Goal: Task Accomplishment & Management: Use online tool/utility

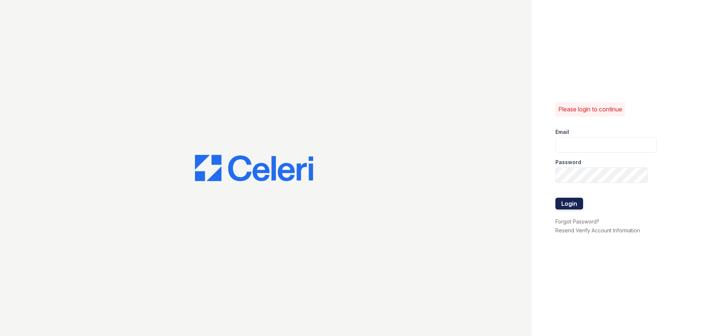
type input "ckeena@trinity-pm.com"
click at [560, 199] on button "Login" at bounding box center [569, 204] width 28 height 12
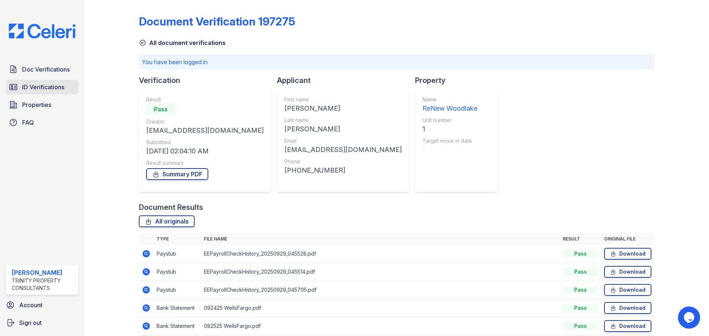
click at [36, 92] on span "ID Verifications" at bounding box center [43, 87] width 42 height 9
click at [42, 58] on div "Doc Verifications ID Verifications Properties FAQ Christina Keena Trinity Prope…" at bounding box center [42, 168] width 84 height 336
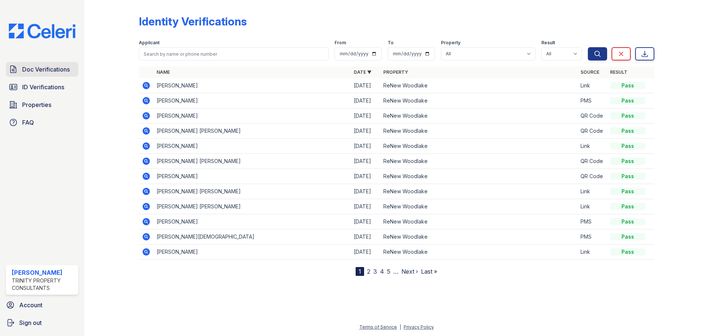
click at [44, 72] on span "Doc Verifications" at bounding box center [46, 69] width 48 height 9
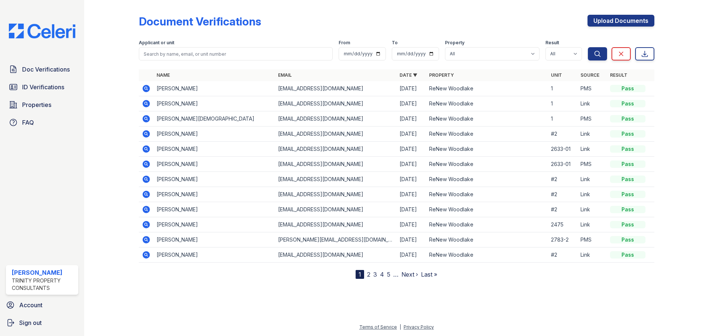
click at [147, 121] on icon at bounding box center [145, 118] width 7 height 7
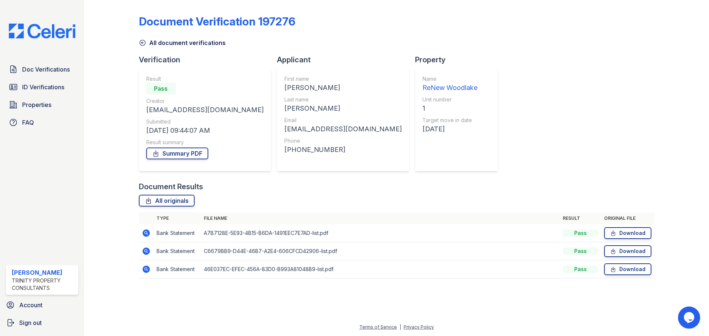
click at [144, 232] on icon at bounding box center [145, 233] width 7 height 7
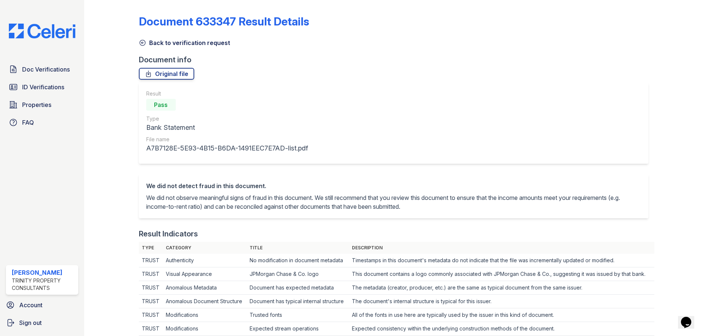
click at [141, 43] on icon at bounding box center [142, 43] width 6 height 6
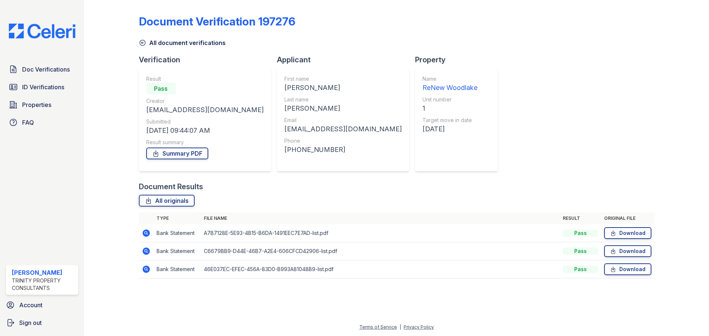
click at [146, 254] on icon at bounding box center [145, 251] width 7 height 7
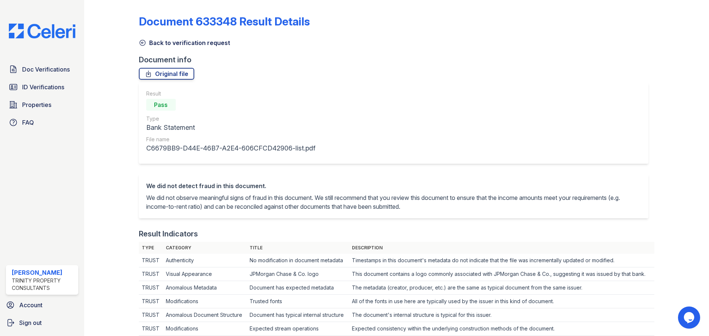
click at [144, 39] on link "Back to verification request" at bounding box center [184, 42] width 91 height 9
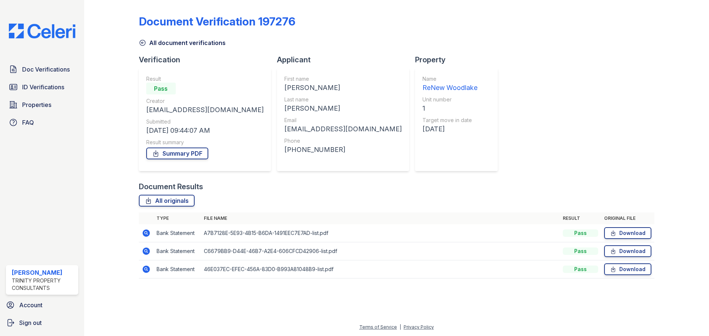
click at [145, 271] on icon at bounding box center [145, 269] width 7 height 7
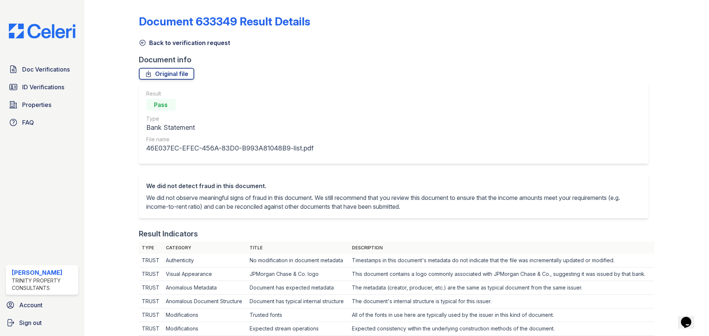
click at [144, 46] on icon at bounding box center [142, 42] width 7 height 7
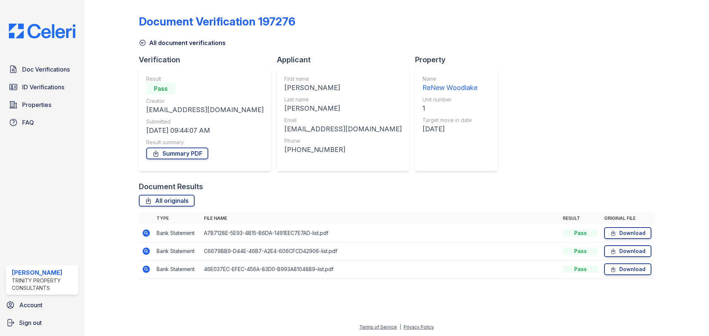
click at [139, 48] on div "Document Verification 197276 All document verifications Verification Result Pas…" at bounding box center [396, 144] width 515 height 283
click at [140, 45] on icon at bounding box center [142, 42] width 7 height 7
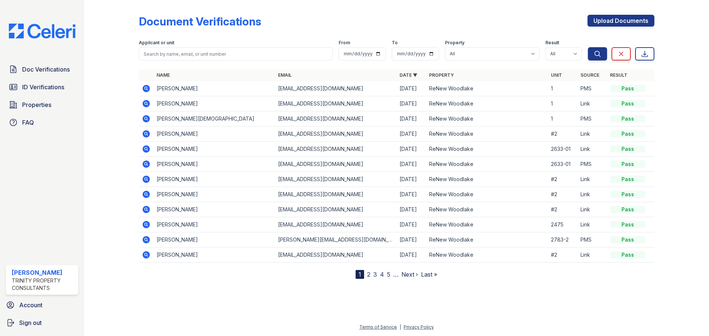
click at [145, 90] on icon at bounding box center [145, 88] width 7 height 7
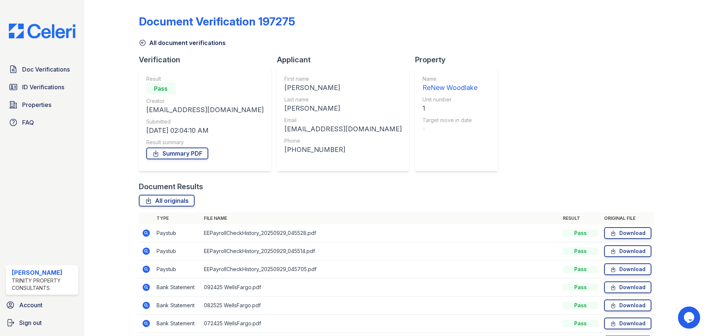
scroll to position [74, 0]
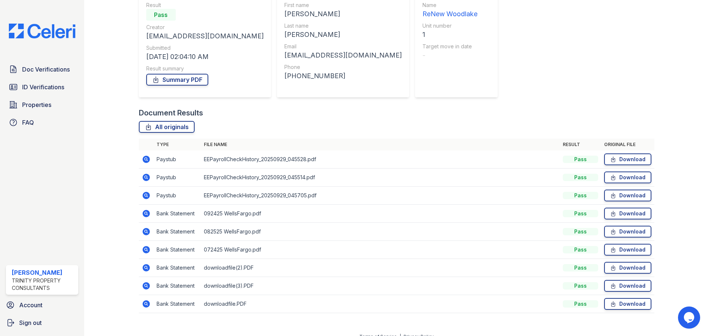
click at [145, 161] on icon at bounding box center [145, 159] width 7 height 7
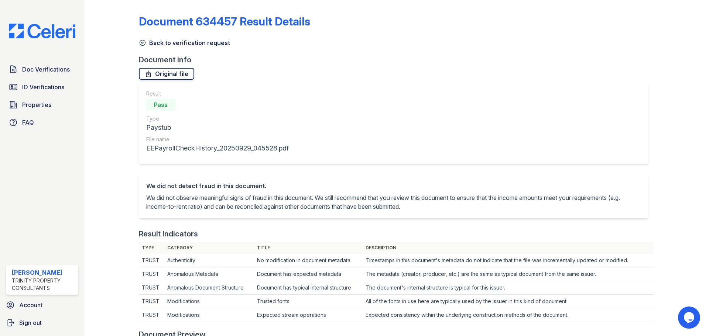
click at [155, 79] on link "Original file" at bounding box center [166, 74] width 55 height 12
click at [476, 22] on div "Document 634457 Result Details" at bounding box center [396, 24] width 515 height 19
click at [142, 43] on icon at bounding box center [142, 43] width 6 height 6
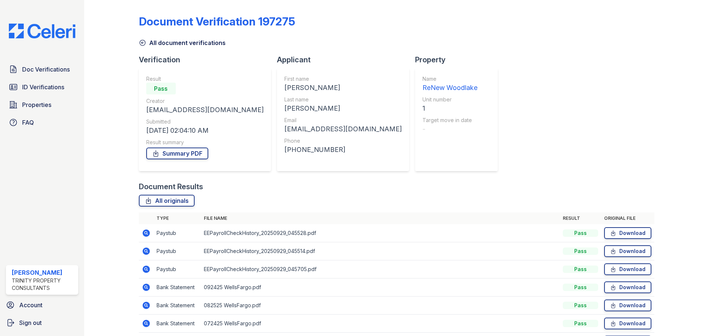
scroll to position [37, 0]
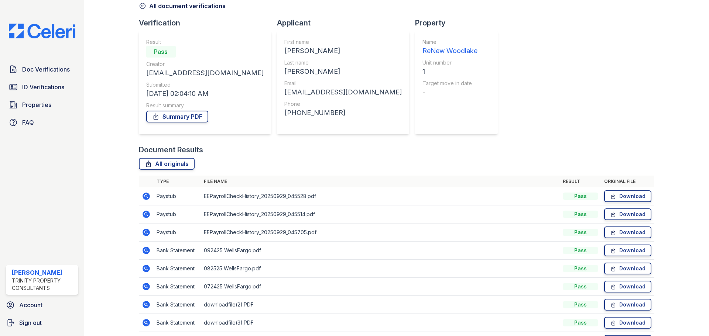
click at [146, 216] on icon at bounding box center [145, 214] width 7 height 7
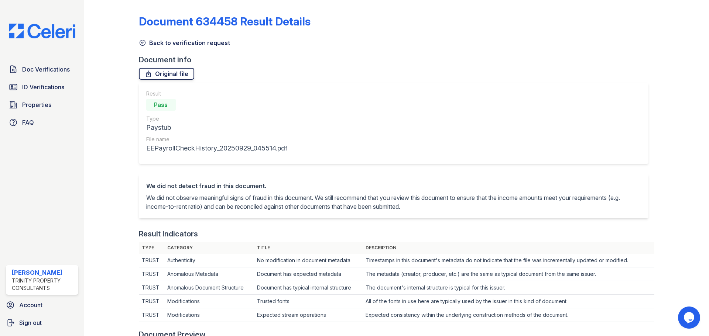
click at [181, 76] on link "Original file" at bounding box center [166, 74] width 55 height 12
click at [144, 42] on icon at bounding box center [142, 42] width 7 height 7
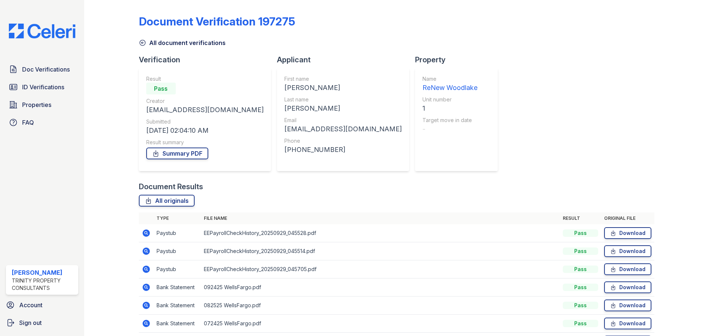
click at [144, 270] on icon at bounding box center [145, 269] width 7 height 7
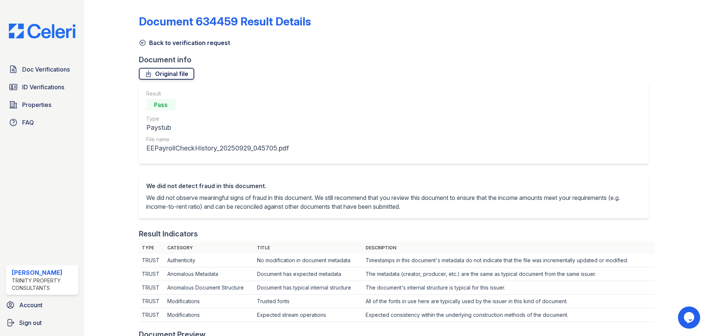
click at [169, 76] on link "Original file" at bounding box center [166, 74] width 55 height 12
click at [24, 75] on link "Doc Verifications" at bounding box center [42, 69] width 72 height 15
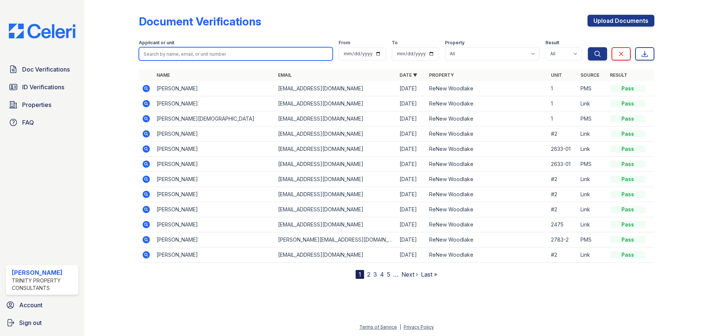
click at [205, 60] on input "search" at bounding box center [236, 53] width 194 height 13
type input "kati"
click at [587, 47] on button "Search" at bounding box center [596, 53] width 19 height 13
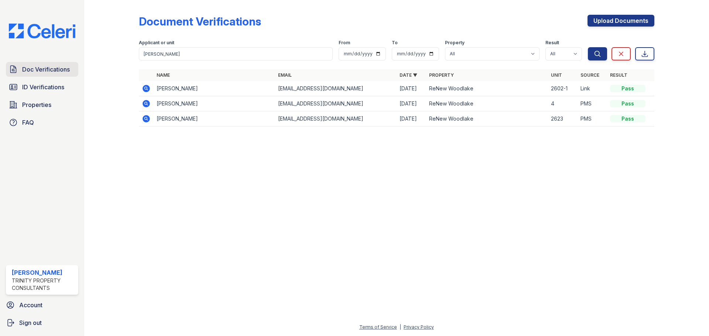
click at [44, 72] on span "Doc Verifications" at bounding box center [46, 69] width 48 height 9
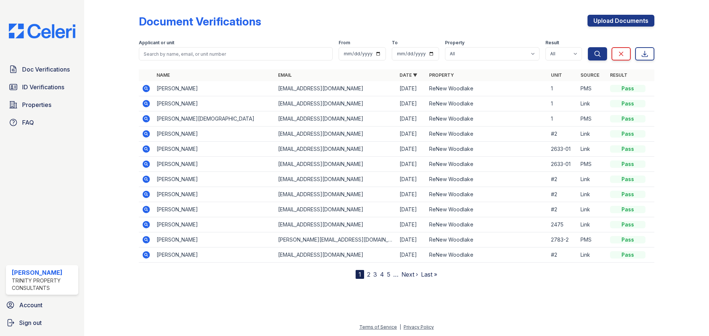
click at [367, 274] on link "2" at bounding box center [368, 274] width 3 height 7
click at [363, 274] on link "‹ Prev" at bounding box center [360, 274] width 16 height 7
click at [42, 101] on span "Properties" at bounding box center [36, 104] width 29 height 9
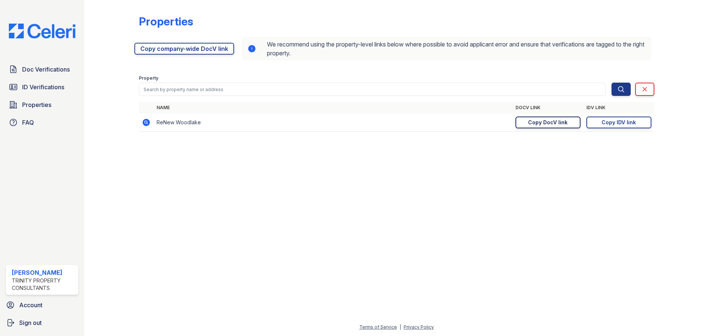
click at [551, 124] on div "Copy DocV link" at bounding box center [547, 122] width 39 height 7
